Goal: Navigation & Orientation: Locate item on page

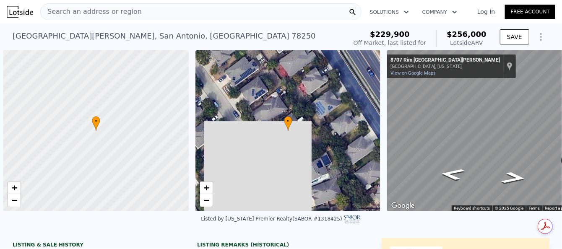
scroll to position [0, 3]
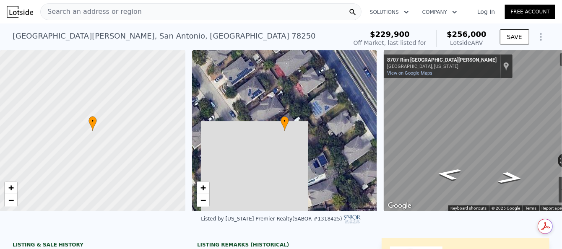
drag, startPoint x: 64, startPoint y: 8, endPoint x: 52, endPoint y: 13, distance: 12.9
click at [52, 13] on span "Search an address or region" at bounding box center [91, 12] width 101 height 10
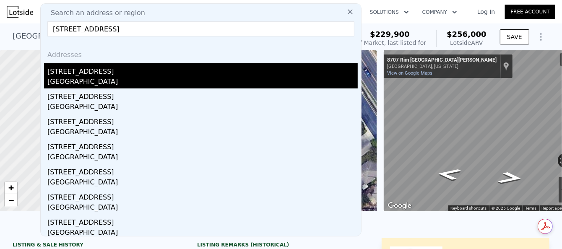
type input "[STREET_ADDRESS]"
click at [159, 81] on div "[GEOGRAPHIC_DATA]" at bounding box center [202, 83] width 310 height 12
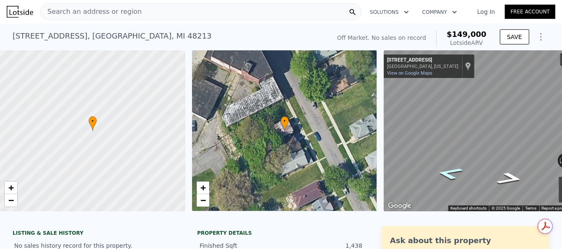
click at [446, 175] on icon "Go Southeast, Seyburn St" at bounding box center [450, 173] width 50 height 18
click at [445, 173] on icon "Go Southeast, Seyburn St" at bounding box center [450, 173] width 50 height 18
click at [449, 174] on icon "Go Southeast, Seyburn St" at bounding box center [450, 173] width 50 height 18
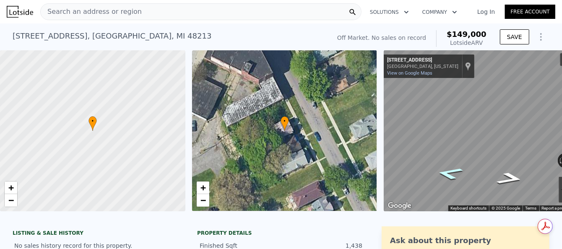
click at [449, 174] on icon "Go Southeast, Seyburn St" at bounding box center [450, 173] width 50 height 18
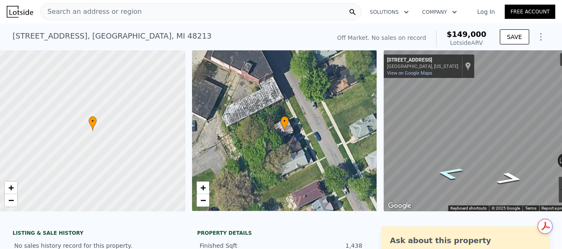
click at [449, 174] on icon "Go Southeast, Seyburn St" at bounding box center [450, 173] width 50 height 18
click at [444, 172] on icon "Go Southeast, Seyburn St" at bounding box center [450, 173] width 50 height 18
click at [448, 173] on icon "Go Southeast, Seyburn St" at bounding box center [450, 173] width 50 height 18
click at [512, 175] on icon "Go Northwest, Seyburn St" at bounding box center [510, 178] width 50 height 18
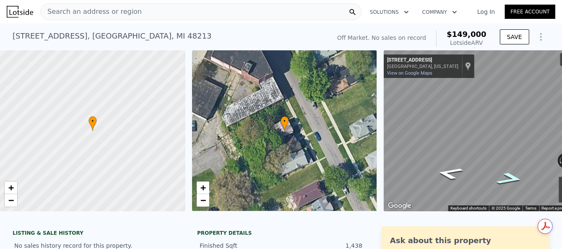
click at [512, 175] on icon "Go Northwest, Seyburn St" at bounding box center [510, 178] width 50 height 18
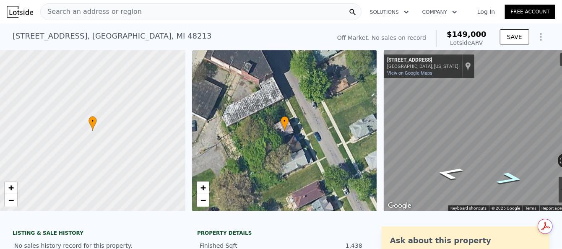
click at [512, 175] on icon "Go Northwest, Seyburn St" at bounding box center [510, 178] width 50 height 18
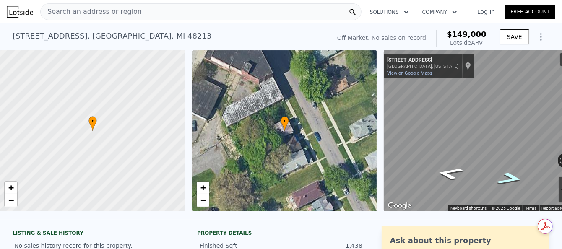
click at [512, 175] on icon "Go Northwest, Seyburn St" at bounding box center [510, 178] width 50 height 18
click at [512, 175] on icon "Go Northwest, Seyburn St" at bounding box center [510, 178] width 49 height 18
click at [512, 175] on icon "Go Northwest, Seyburn St" at bounding box center [511, 178] width 48 height 18
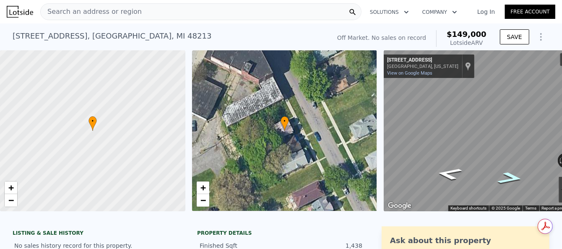
click at [512, 175] on icon "Go Northwest, Seyburn St" at bounding box center [511, 178] width 48 height 18
click at [512, 175] on icon "Go Northwest, Seyburn St" at bounding box center [510, 178] width 49 height 18
click at [512, 175] on icon "Go Northwest, Seyburn St" at bounding box center [511, 178] width 47 height 18
click at [512, 175] on icon "Go Northwest, Seyburn St" at bounding box center [510, 178] width 47 height 18
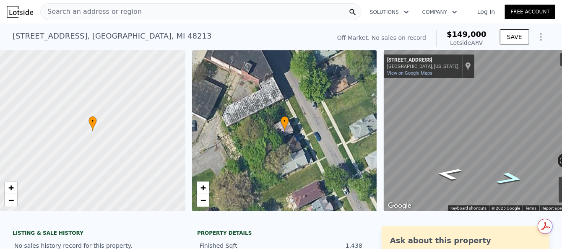
click at [512, 175] on icon "Go Northwest, M-3" at bounding box center [510, 178] width 50 height 18
click at [449, 172] on icon "Go Southeast, Seyburn St" at bounding box center [450, 173] width 50 height 18
click at [508, 179] on icon "Go Northwest, Baldwin St" at bounding box center [510, 178] width 50 height 18
click at [508, 179] on icon "Go Northwest, Baldwin St" at bounding box center [511, 176] width 40 height 16
click at [508, 179] on icon "Go Northwest, Baldwin St" at bounding box center [509, 179] width 52 height 19
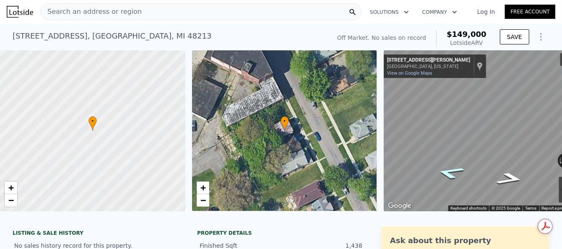
click at [444, 172] on icon "Go Southeast, Baldwin St" at bounding box center [450, 172] width 52 height 19
click at [444, 172] on icon "Go Southeast, Baldwin St" at bounding box center [448, 175] width 40 height 16
drag, startPoint x: 504, startPoint y: 167, endPoint x: 505, endPoint y: 179, distance: 11.8
click at [504, 173] on icon "Go West, Frederick Ave" at bounding box center [497, 168] width 63 height 19
click at [487, 171] on icon "Go Southwest, Frederick Ave" at bounding box center [488, 167] width 59 height 16
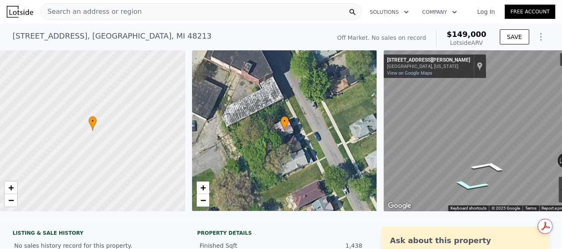
click at [467, 184] on icon "Go Northeast, Frederick Ave" at bounding box center [471, 186] width 59 height 16
click at [467, 184] on icon "Go East, Baldwin St" at bounding box center [462, 184] width 63 height 19
click at [513, 177] on icon "Go Northwest, Baldwin St" at bounding box center [511, 176] width 40 height 16
click at [513, 177] on icon "Go Northwest, Baldwin St" at bounding box center [509, 179] width 52 height 19
click at [513, 177] on icon "Go Northwest, Baldwin St" at bounding box center [510, 178] width 50 height 19
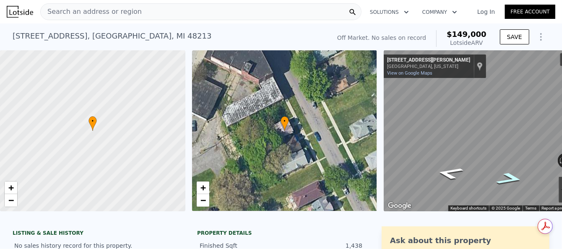
click at [513, 177] on icon "Go Northwest, Baldwin St" at bounding box center [510, 178] width 50 height 19
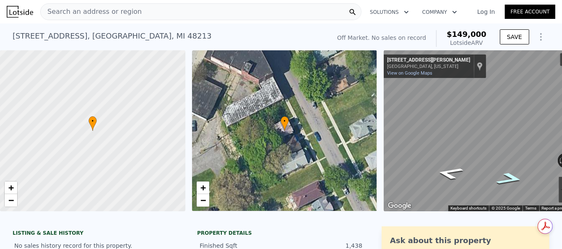
click at [513, 177] on icon "Go Northwest, Baldwin St" at bounding box center [510, 178] width 50 height 19
click at [513, 177] on icon "Go Northwest, Baldwin St" at bounding box center [510, 178] width 51 height 19
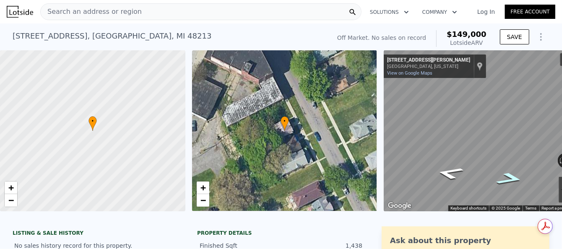
click at [513, 177] on icon "Go Northwest, Baldwin St" at bounding box center [510, 178] width 50 height 19
click at [448, 173] on icon "Go Southeast, Baldwin St" at bounding box center [450, 173] width 50 height 19
click at [504, 179] on icon "Go Northwest, Baldwin St" at bounding box center [510, 178] width 50 height 19
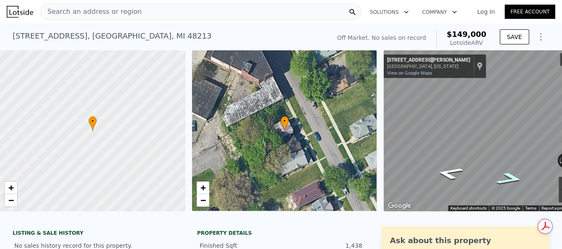
click at [504, 179] on icon "Go Northwest, Baldwin St" at bounding box center [510, 178] width 50 height 19
click at [504, 179] on icon "Go Northwest, Baldwin St" at bounding box center [510, 178] width 50 height 18
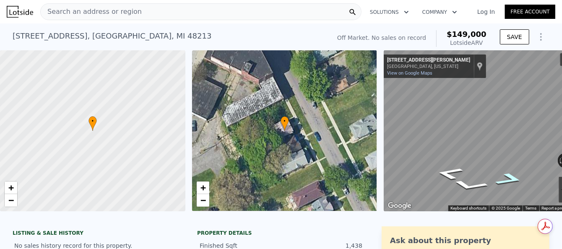
click at [504, 179] on icon "Go Northwest, Baldwin St" at bounding box center [510, 179] width 52 height 19
click at [504, 179] on icon "Go Northwest, Baldwin St" at bounding box center [510, 178] width 50 height 19
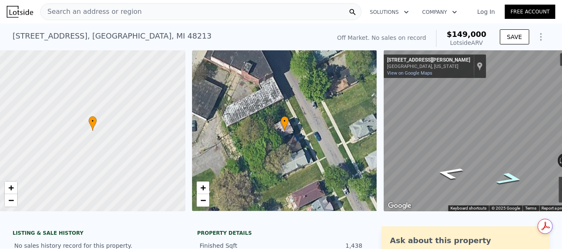
click at [504, 179] on icon "Go Northwest, Baldwin St" at bounding box center [510, 178] width 50 height 19
click at [504, 179] on icon "Go Northwest, Baldwin St" at bounding box center [510, 178] width 50 height 18
click at [451, 176] on icon "Map" at bounding box center [480, 130] width 192 height 161
click at [458, 167] on icon "Go South, E Ferry St" at bounding box center [462, 168] width 63 height 19
click at [482, 164] on icon "Go Southwest, E Ferry St" at bounding box center [483, 165] width 54 height 13
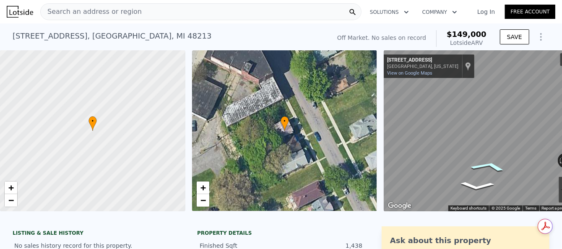
click at [482, 164] on icon "Go Southwest, E Ferry St" at bounding box center [488, 167] width 59 height 16
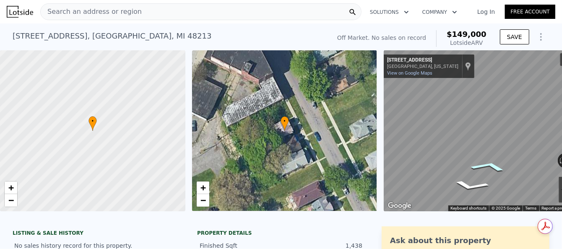
click at [482, 164] on icon "Go Southwest, E Ferry St" at bounding box center [488, 167] width 59 height 16
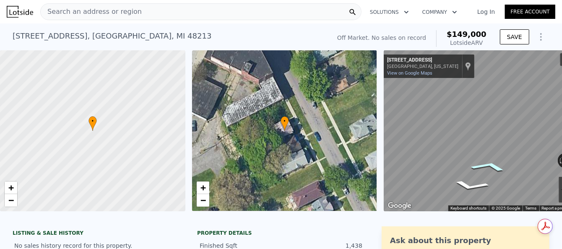
click at [482, 164] on icon "Go Southwest, E Ferry St" at bounding box center [488, 167] width 59 height 16
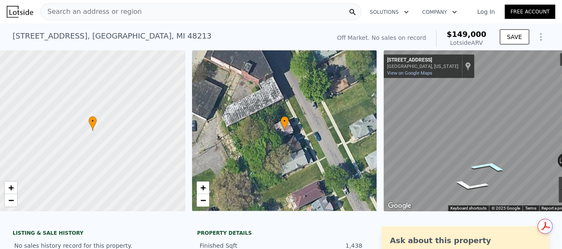
click at [482, 164] on icon "Go Southwest, E Ferry St" at bounding box center [488, 167] width 59 height 16
click at [448, 173] on icon "Go Southeast, Sheridan St" at bounding box center [450, 173] width 50 height 18
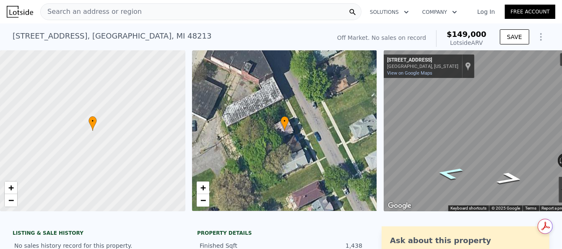
click at [448, 173] on icon "Go Southeast, Sheridan St" at bounding box center [450, 173] width 50 height 18
click at [508, 177] on icon "Go Northwest, Sheridan St" at bounding box center [510, 178] width 50 height 18
click at [441, 174] on icon "Go Southeast, Sheridan St" at bounding box center [450, 173] width 50 height 18
click at [451, 180] on icon "Go Southeast, Sheridan St" at bounding box center [450, 180] width 51 height 18
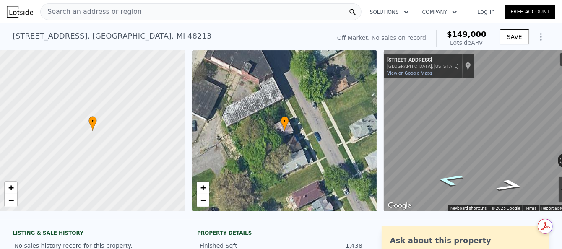
click at [451, 180] on icon "Go Southeast, Sheridan St" at bounding box center [450, 180] width 51 height 18
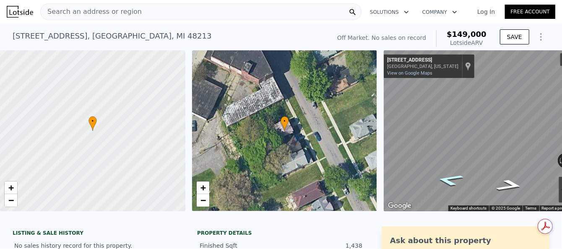
click at [451, 180] on icon "Go Southeast, Sheridan St" at bounding box center [450, 180] width 51 height 18
click at [451, 180] on icon "Go South, E Kirby St" at bounding box center [455, 177] width 60 height 19
click at [451, 180] on icon "Go Southeast, Sheridan St" at bounding box center [448, 183] width 39 height 16
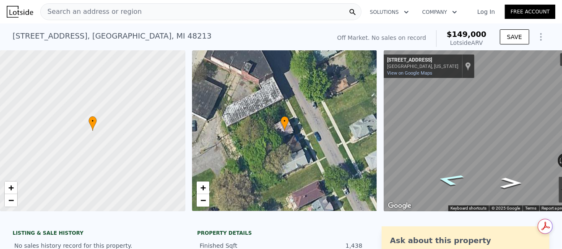
click at [446, 183] on icon "Go Southeast, Sheridan St" at bounding box center [450, 180] width 52 height 18
click at [411, 181] on div "Map" at bounding box center [480, 130] width 192 height 161
click at [448, 177] on icon "Go Southeast, Sheridan St" at bounding box center [450, 180] width 52 height 18
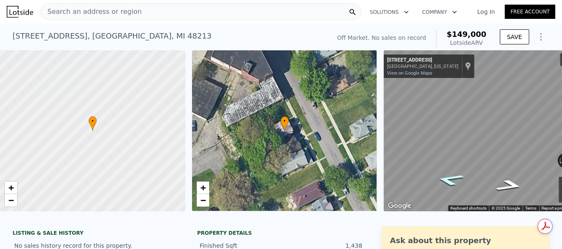
click at [448, 177] on icon "Go Southeast, Sheridan St" at bounding box center [450, 180] width 52 height 18
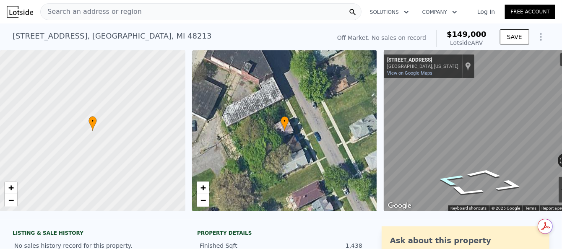
click at [448, 177] on icon "Go Southeast, Sheridan St" at bounding box center [450, 180] width 51 height 18
click at [447, 177] on icon "Go Southeast, Sheridan St" at bounding box center [450, 180] width 51 height 18
click at [443, 177] on icon "Go Southeast, Sheridan St" at bounding box center [450, 180] width 51 height 18
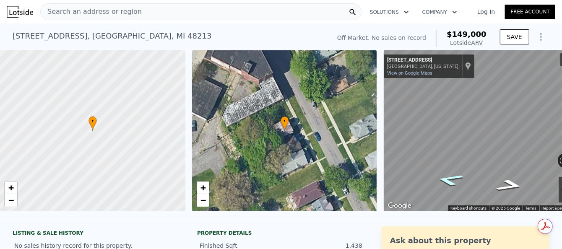
click at [443, 177] on icon "Go Southeast, Sheridan St" at bounding box center [450, 180] width 51 height 18
click at [442, 177] on icon "Go Southeast, Sheridan St" at bounding box center [450, 180] width 51 height 18
click at [441, 177] on icon "Go Southeast, Sheridan St" at bounding box center [450, 180] width 51 height 18
click at [511, 187] on icon "Go Northwest, Sheridan St" at bounding box center [510, 186] width 51 height 18
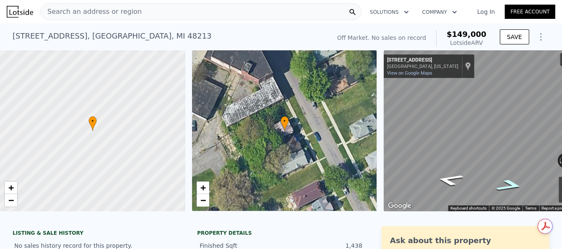
click at [511, 187] on icon "Go Northwest, Sheridan St" at bounding box center [510, 186] width 51 height 18
click at [443, 180] on icon "Go Southeast, Sheridan St" at bounding box center [450, 180] width 51 height 18
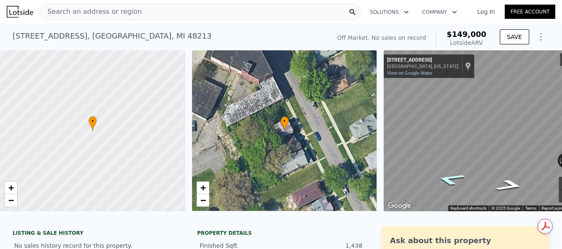
click at [443, 180] on icon "Go Southeast, Sheridan St" at bounding box center [450, 179] width 53 height 18
click at [443, 180] on icon "Go Southeast, Sheridan St" at bounding box center [450, 180] width 51 height 18
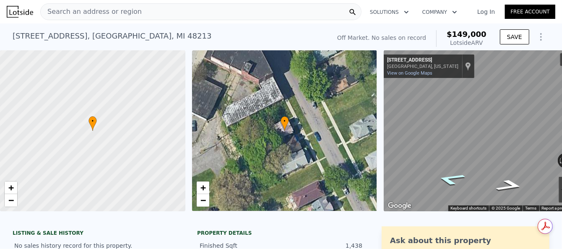
click at [443, 180] on icon "Go South, Sheridan St" at bounding box center [451, 179] width 54 height 18
click at [443, 180] on icon "Go Southeast, Sheridan St" at bounding box center [450, 180] width 51 height 18
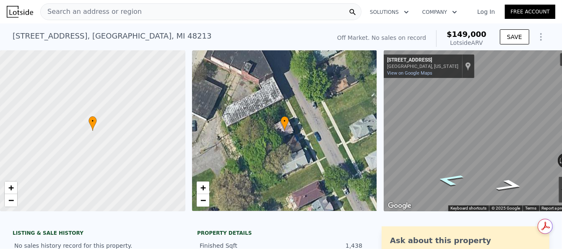
click at [443, 180] on icon "Go Southeast, Sheridan St" at bounding box center [450, 180] width 51 height 18
click at [443, 180] on icon "Go Southeast, M-3" at bounding box center [450, 181] width 50 height 18
click at [511, 182] on icon "Go Northwest, Sheridan St" at bounding box center [510, 186] width 50 height 18
click at [444, 182] on icon "Go Southeast, M-3" at bounding box center [450, 181] width 50 height 18
click at [444, 182] on icon "Go Southeast, Sheridan St" at bounding box center [449, 181] width 46 height 17
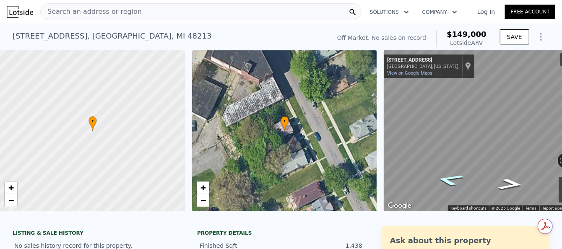
click at [444, 182] on icon "Go Southeast, Sheridan St" at bounding box center [450, 180] width 51 height 18
click at [183, 50] on div "[STREET_ADDRESS] No sales on record (~ARV $149k )" at bounding box center [170, 38] width 315 height 23
click at [287, 133] on div "• + −" at bounding box center [284, 130] width 185 height 161
click at [86, 132] on div at bounding box center [93, 130] width 222 height 193
click at [90, 122] on span "•" at bounding box center [93, 121] width 8 height 8
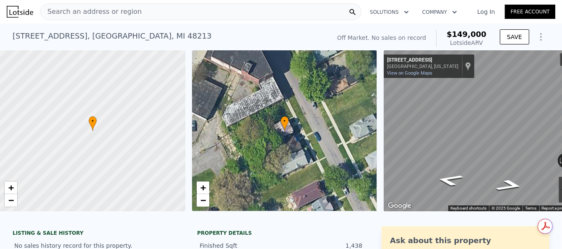
click at [91, 122] on span "•" at bounding box center [93, 121] width 8 height 8
click at [290, 133] on div "• + −" at bounding box center [284, 130] width 185 height 161
